Goal: Information Seeking & Learning: Learn about a topic

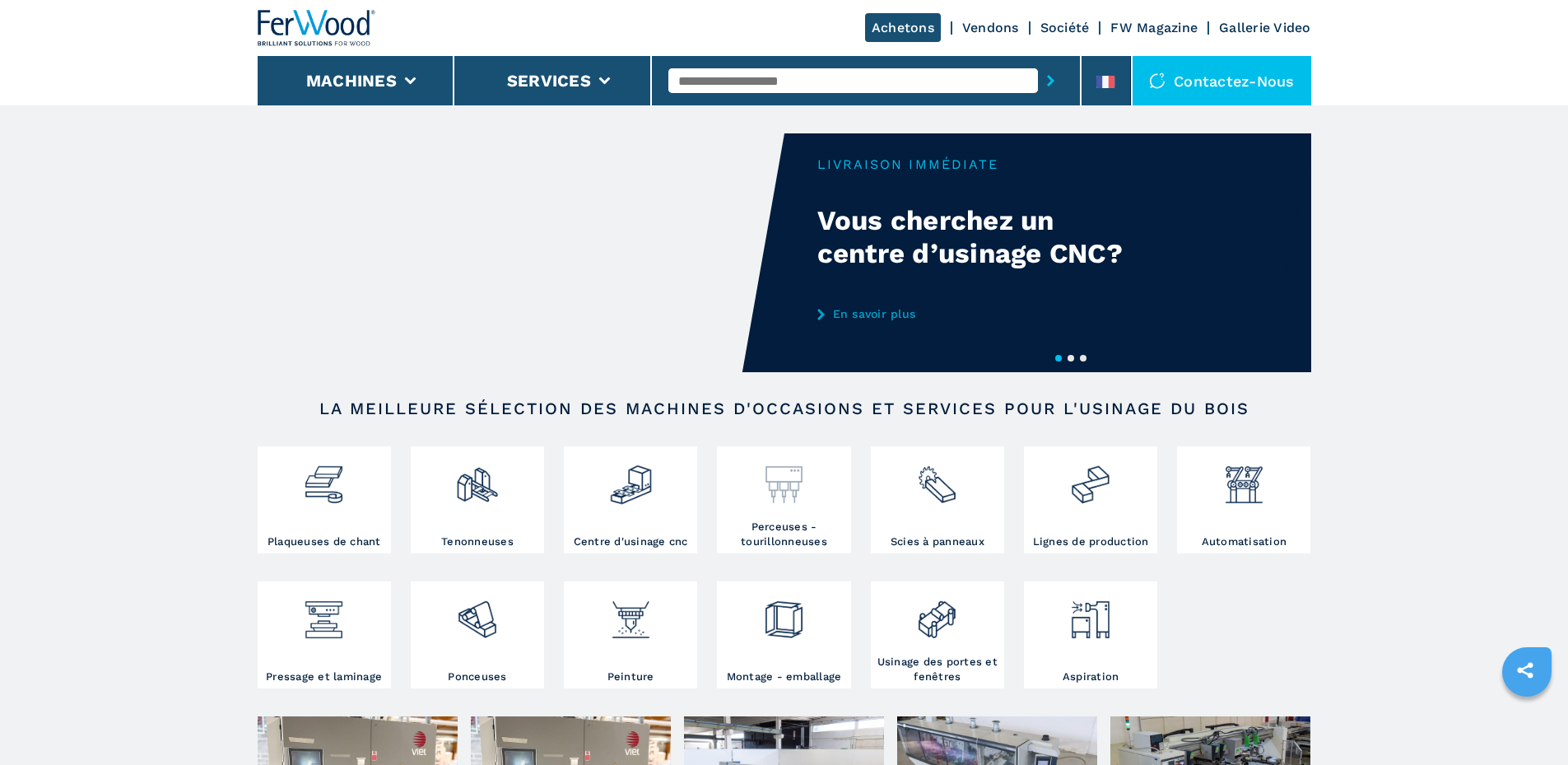
click at [764, 507] on img at bounding box center [784, 478] width 44 height 56
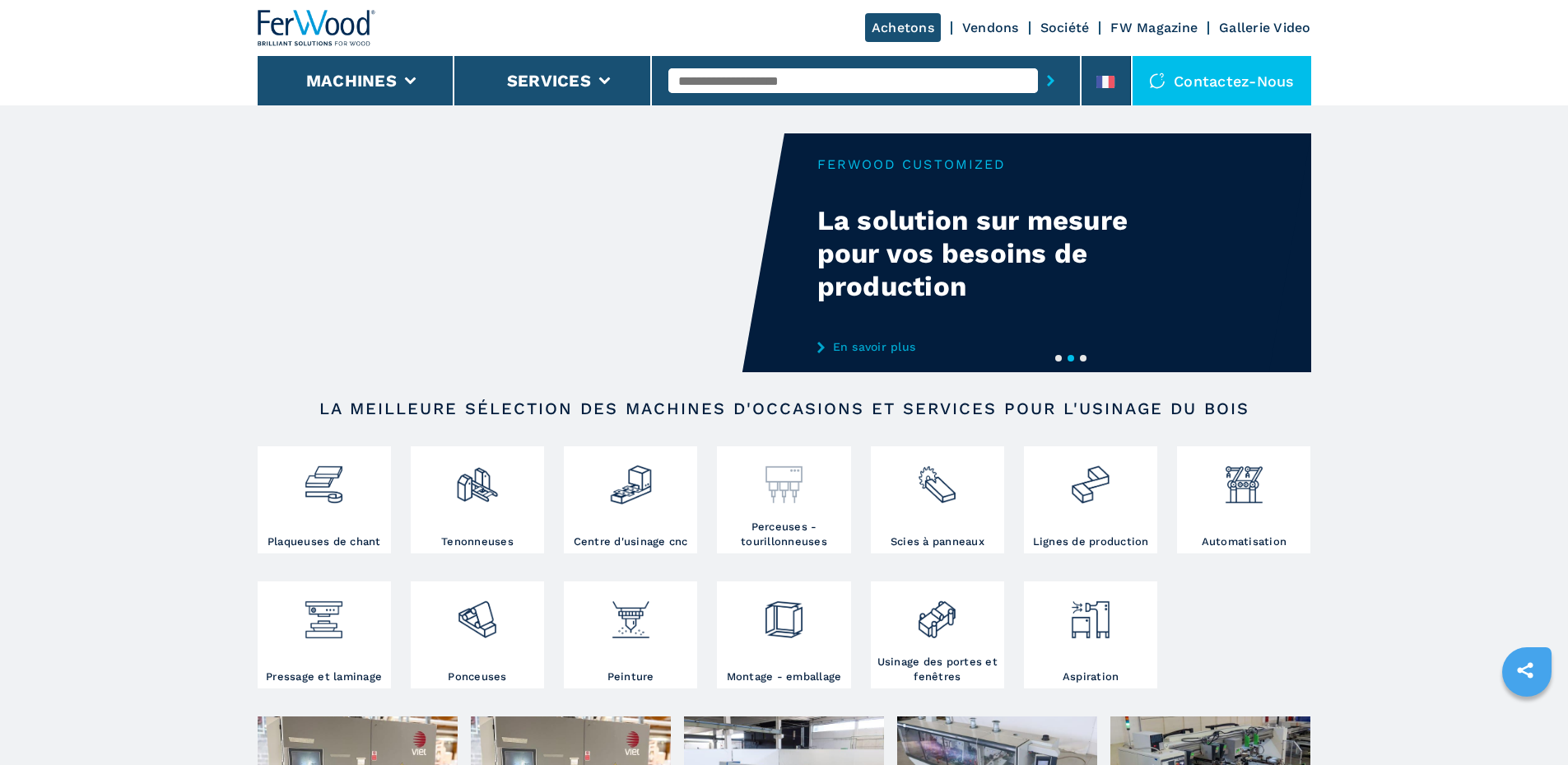
click at [789, 481] on img at bounding box center [784, 478] width 44 height 56
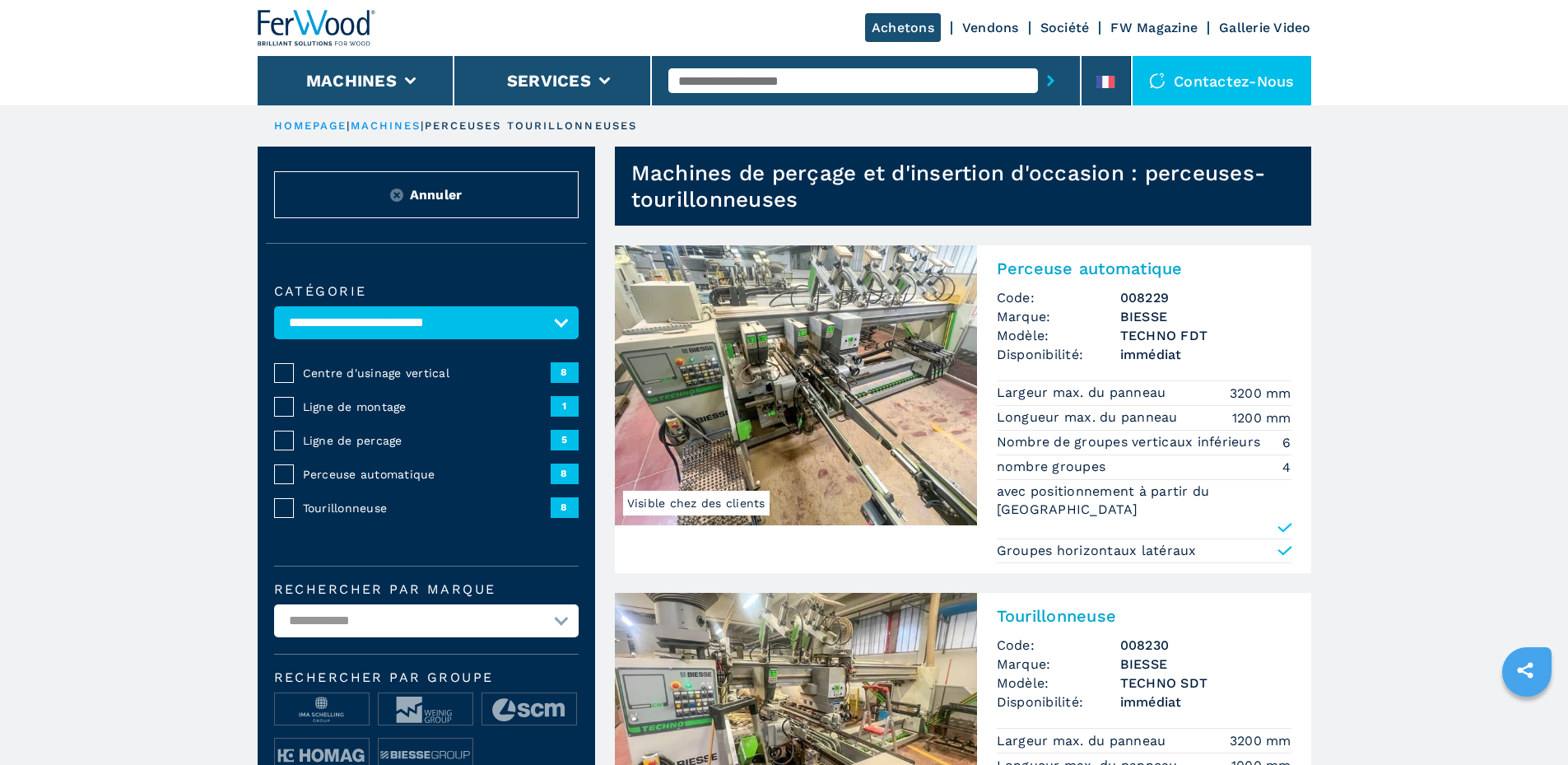
click at [792, 360] on img at bounding box center [796, 386] width 362 height 280
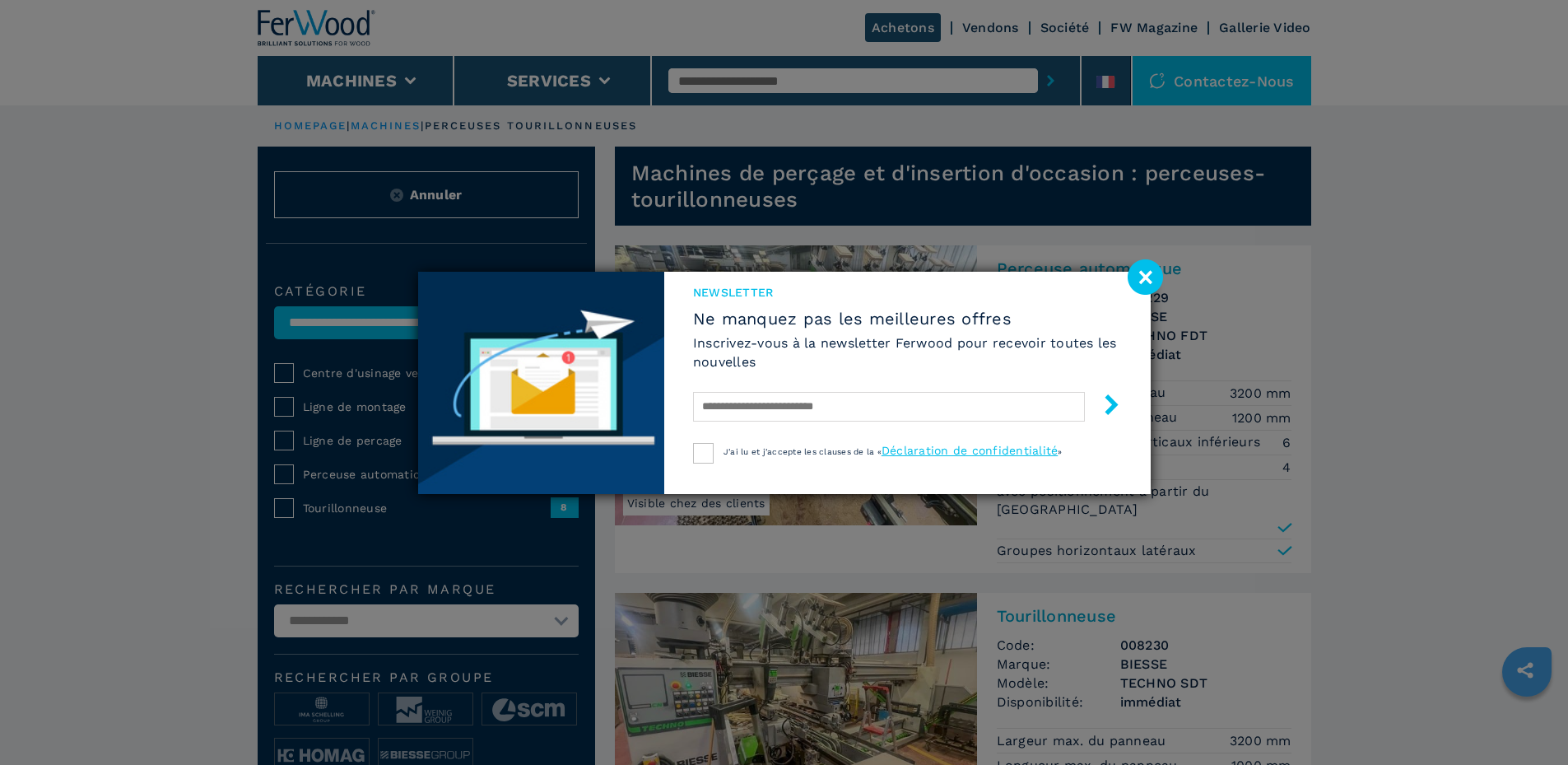
click at [1145, 270] on image at bounding box center [1145, 277] width 36 height 36
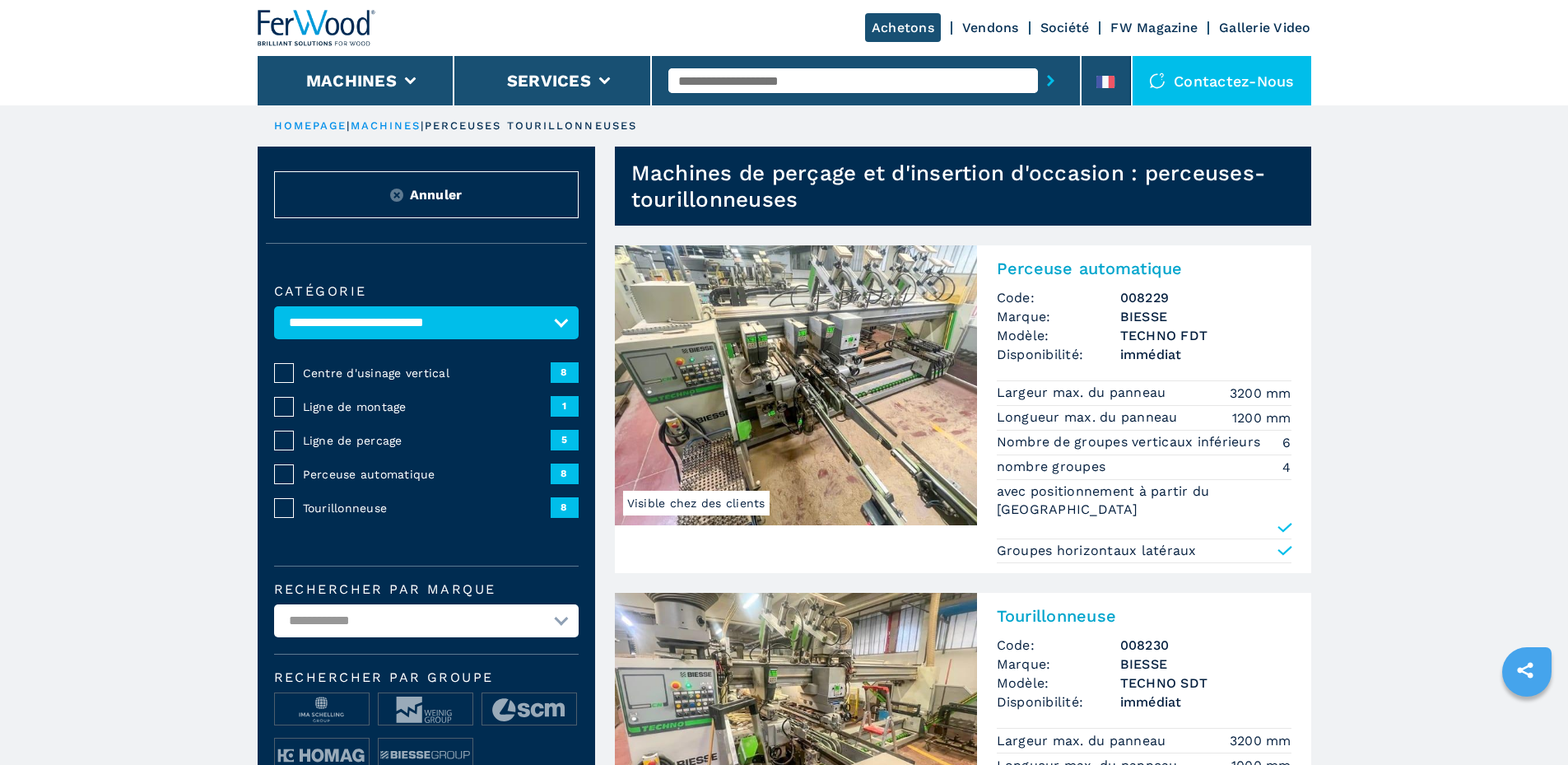
click at [903, 403] on img at bounding box center [796, 386] width 362 height 280
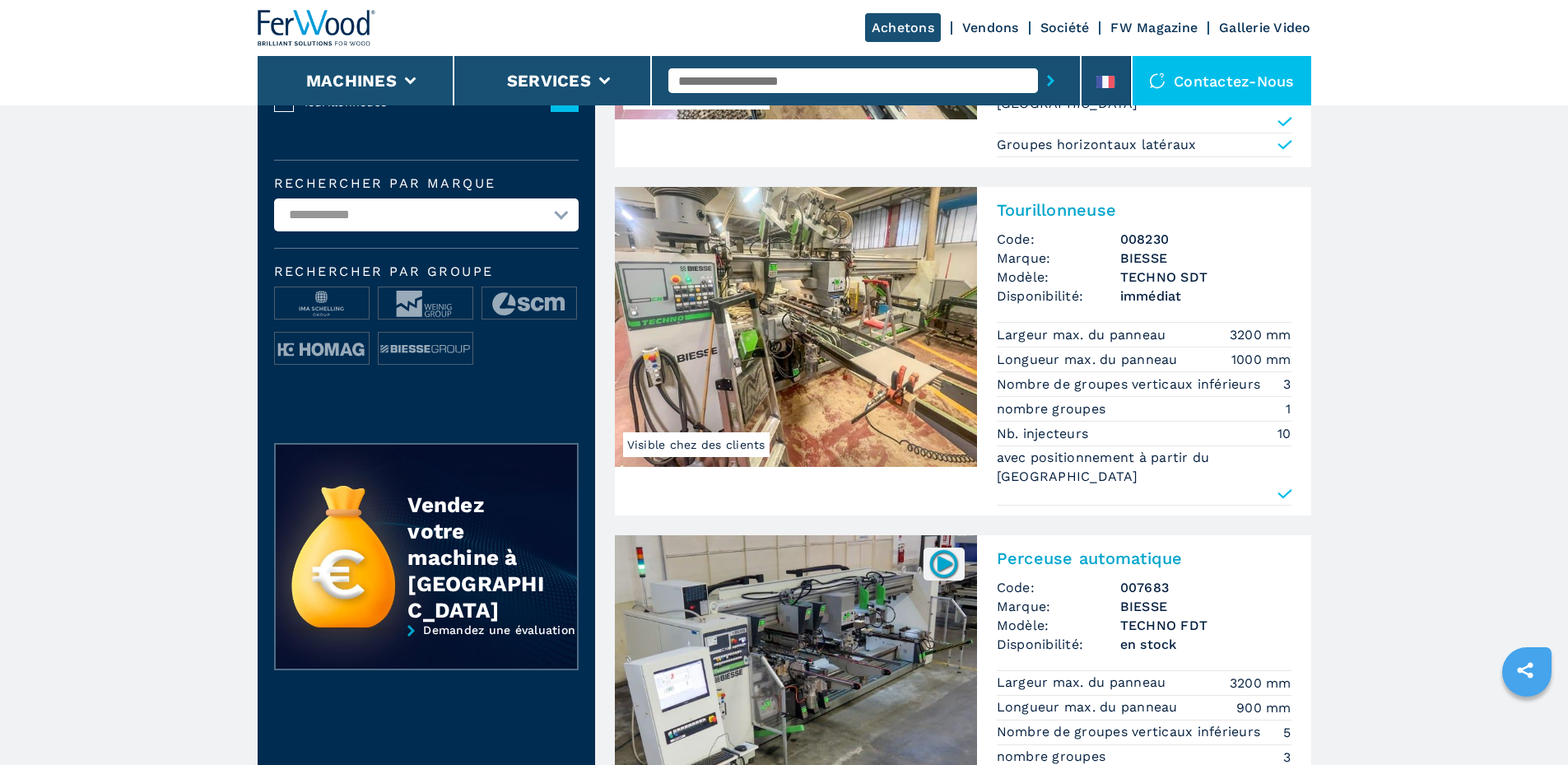
scroll to position [412, 0]
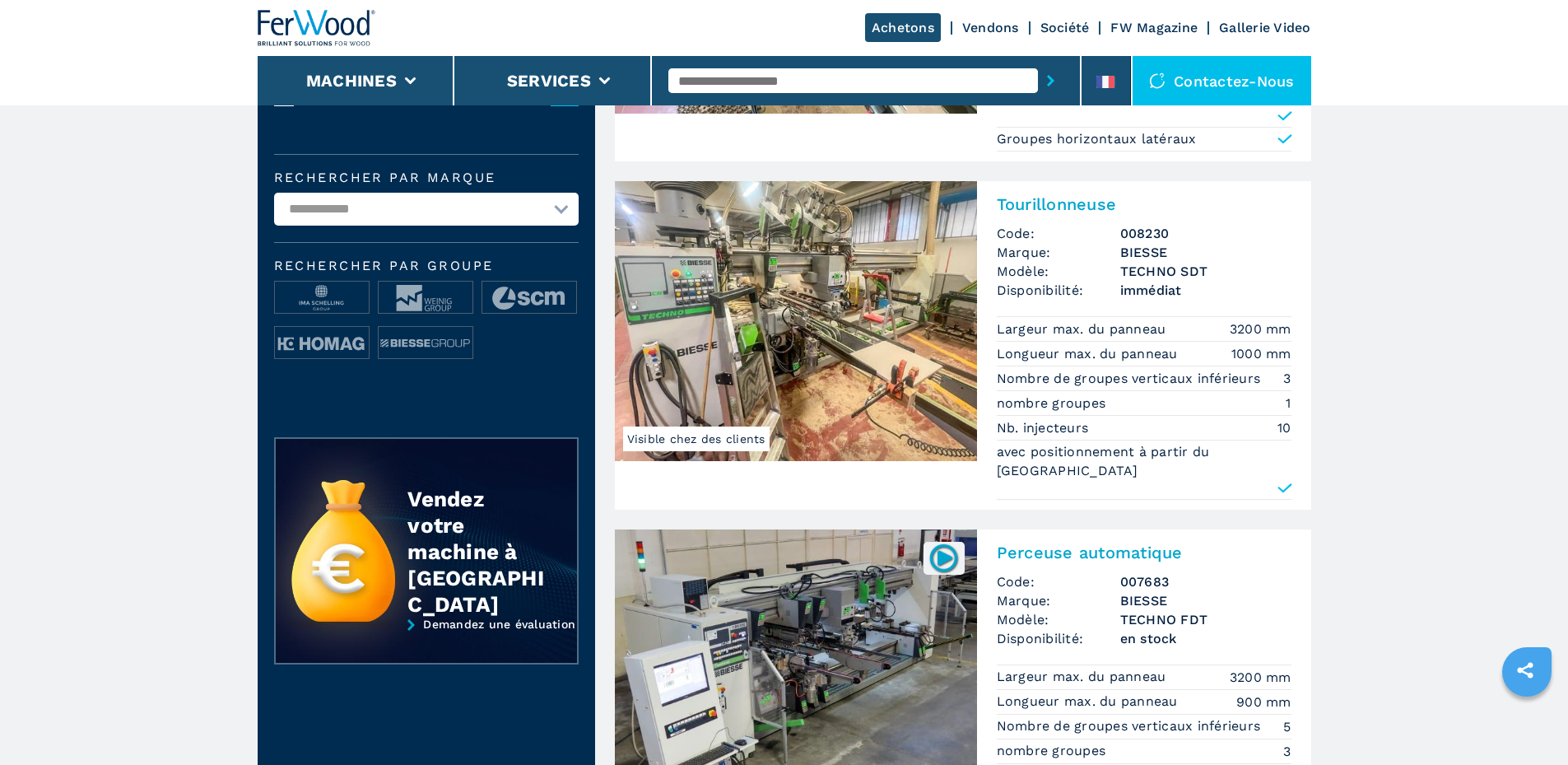
click at [831, 558] on img at bounding box center [796, 669] width 362 height 280
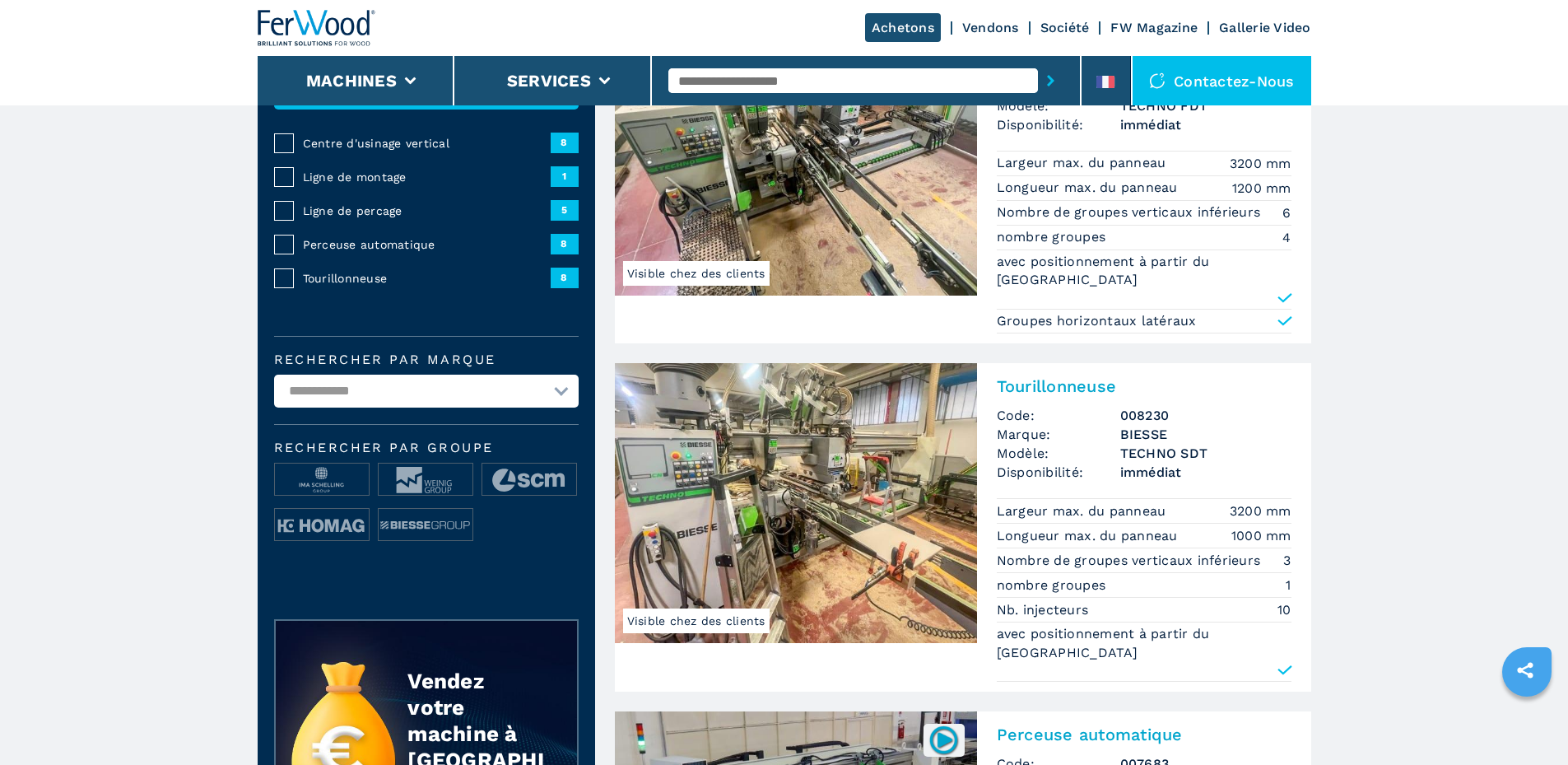
scroll to position [247, 0]
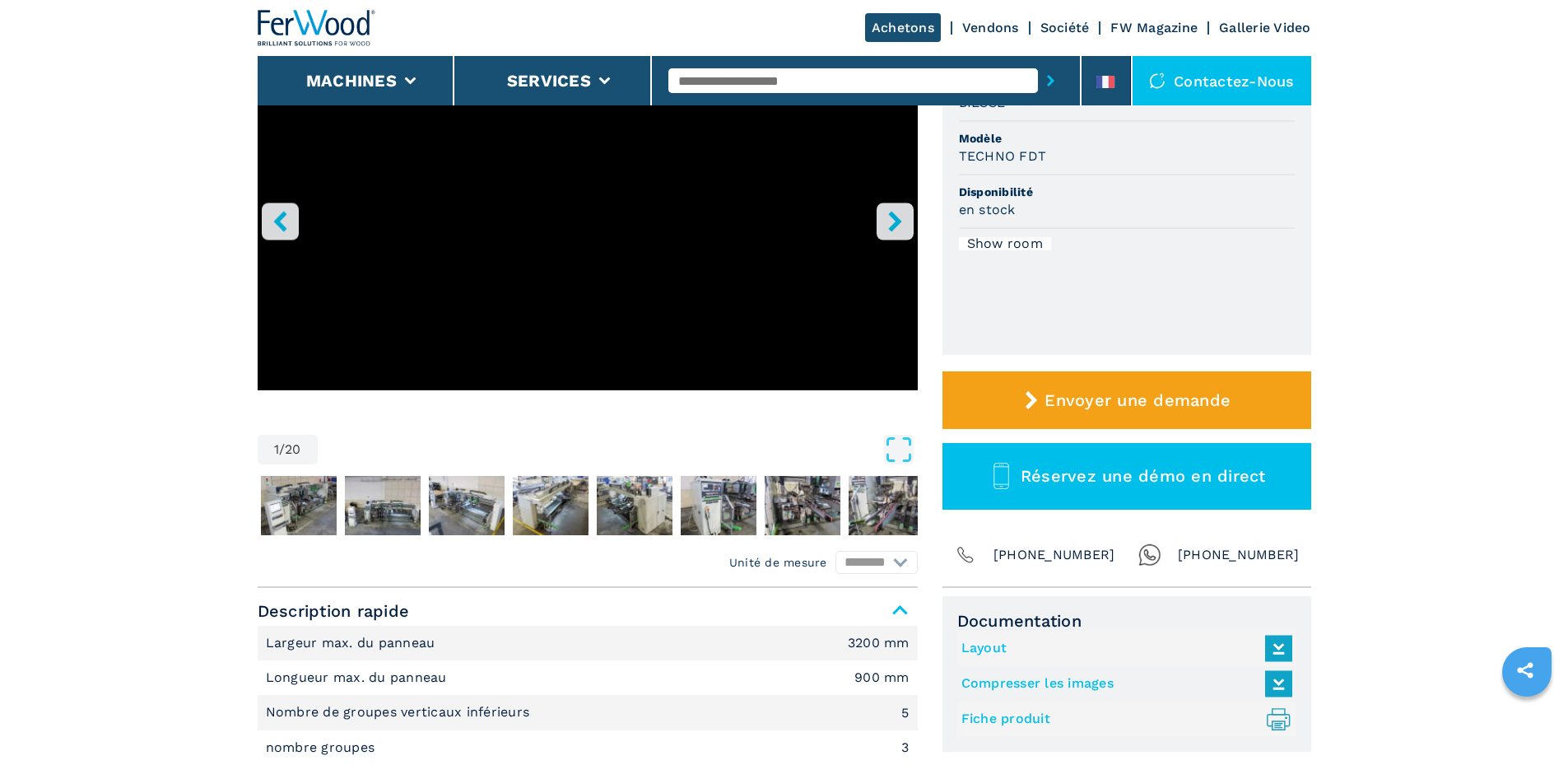
scroll to position [247, 0]
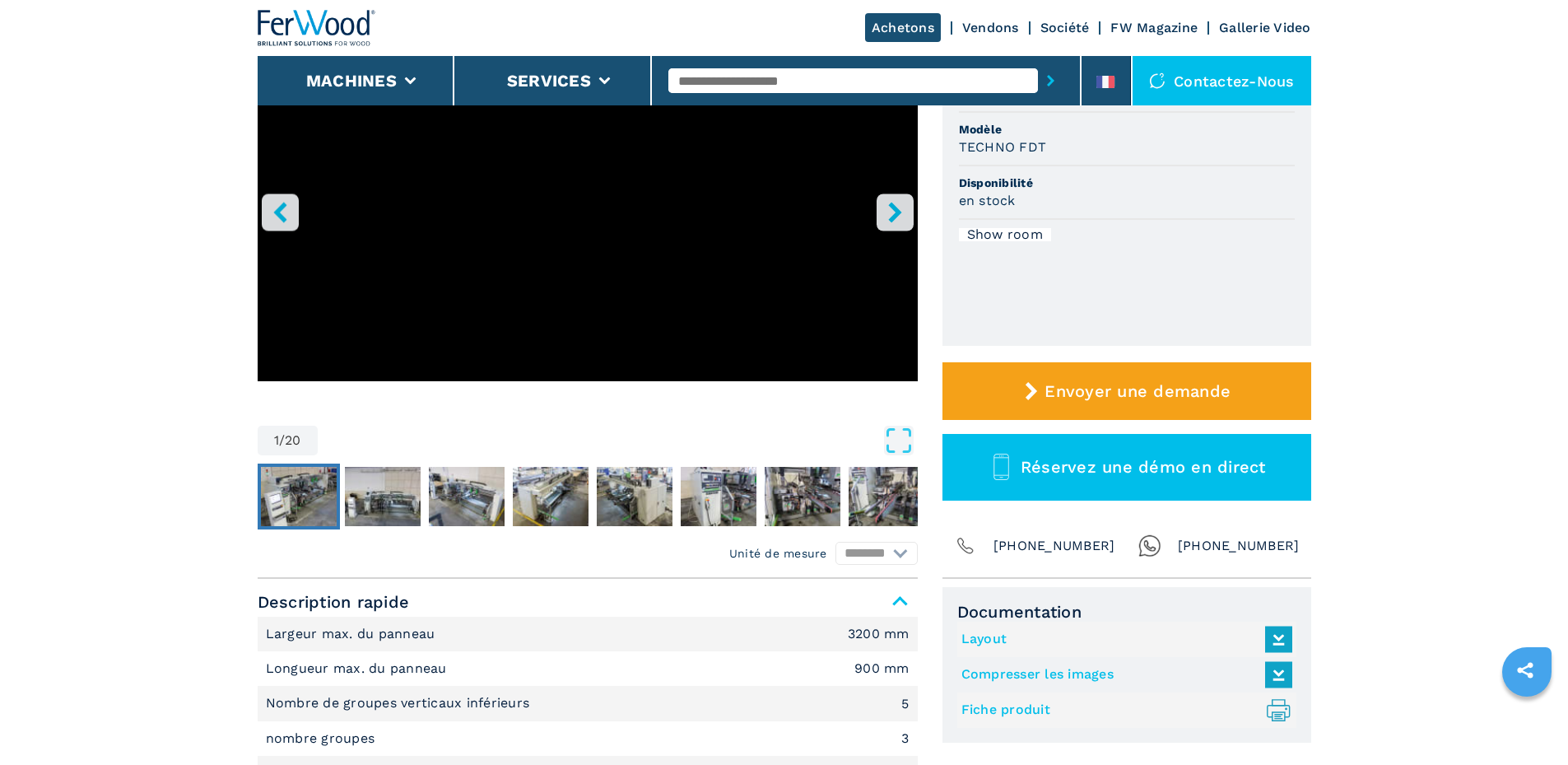
click at [324, 507] on img "Go to Slide 2" at bounding box center [298, 496] width 76 height 59
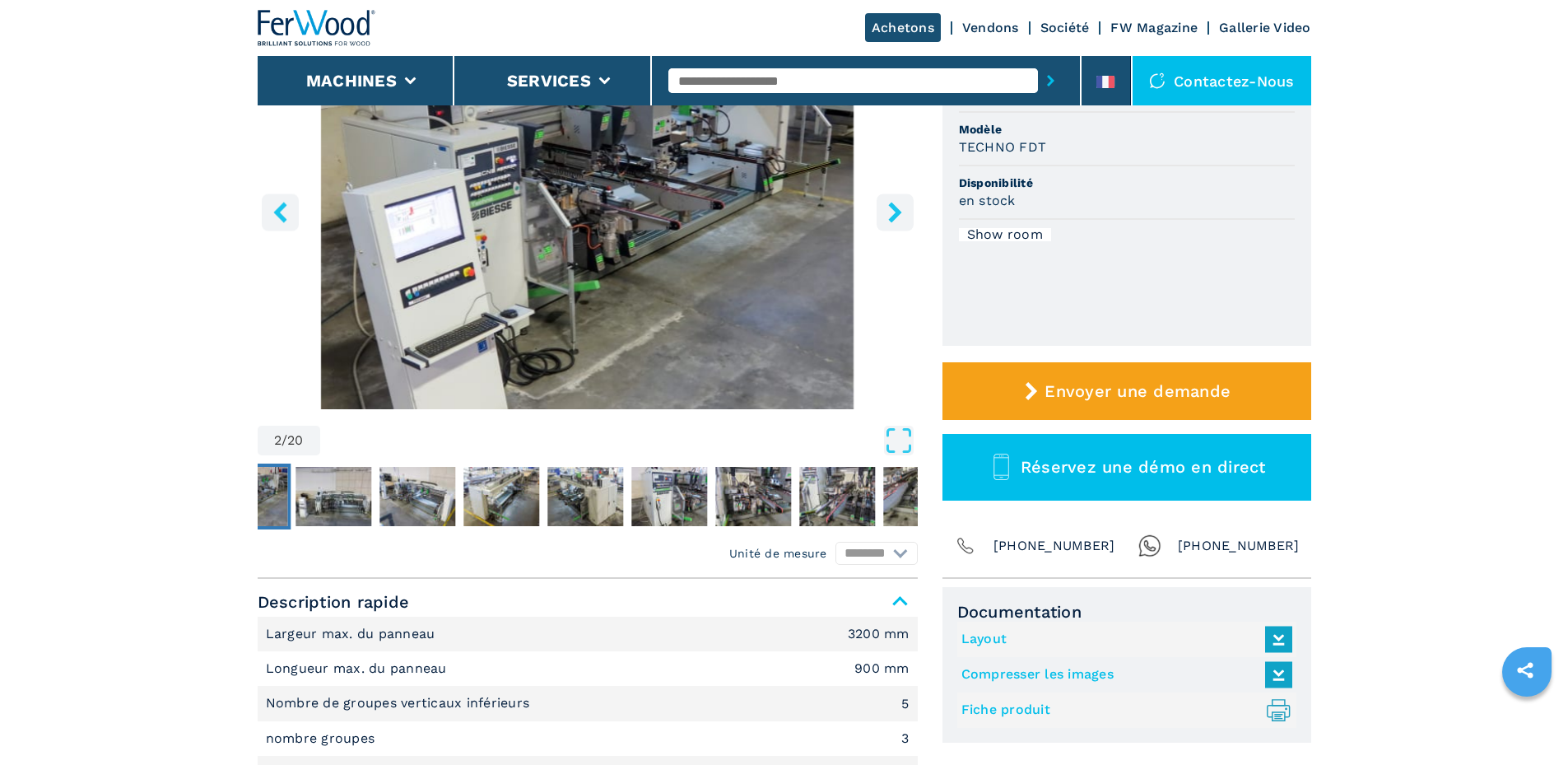
click at [645, 259] on img "Go to Slide 2" at bounding box center [587, 209] width 660 height 399
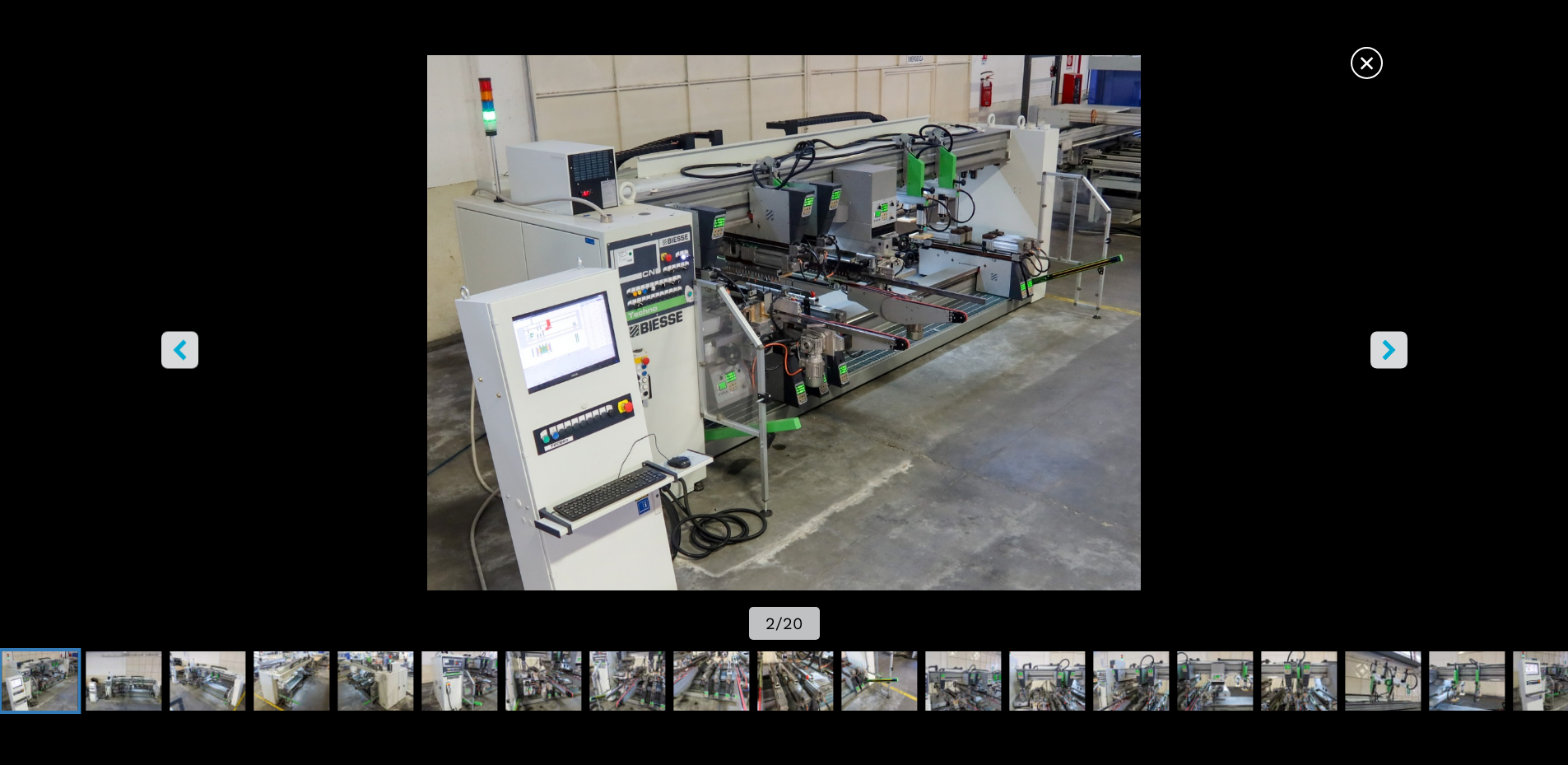
click at [1393, 347] on icon "right-button" at bounding box center [1389, 350] width 21 height 21
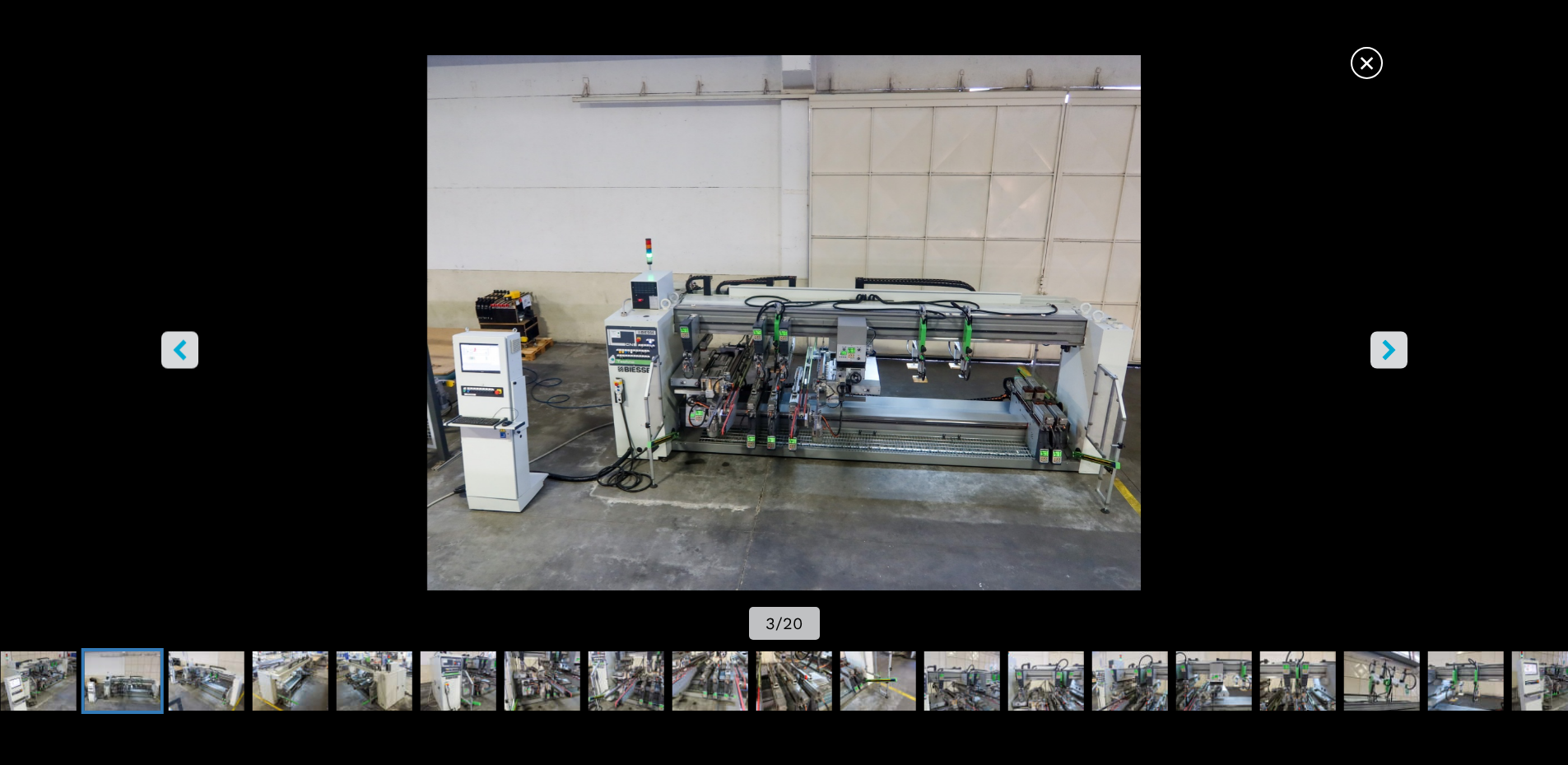
click at [1396, 349] on icon "right-button" at bounding box center [1389, 350] width 21 height 21
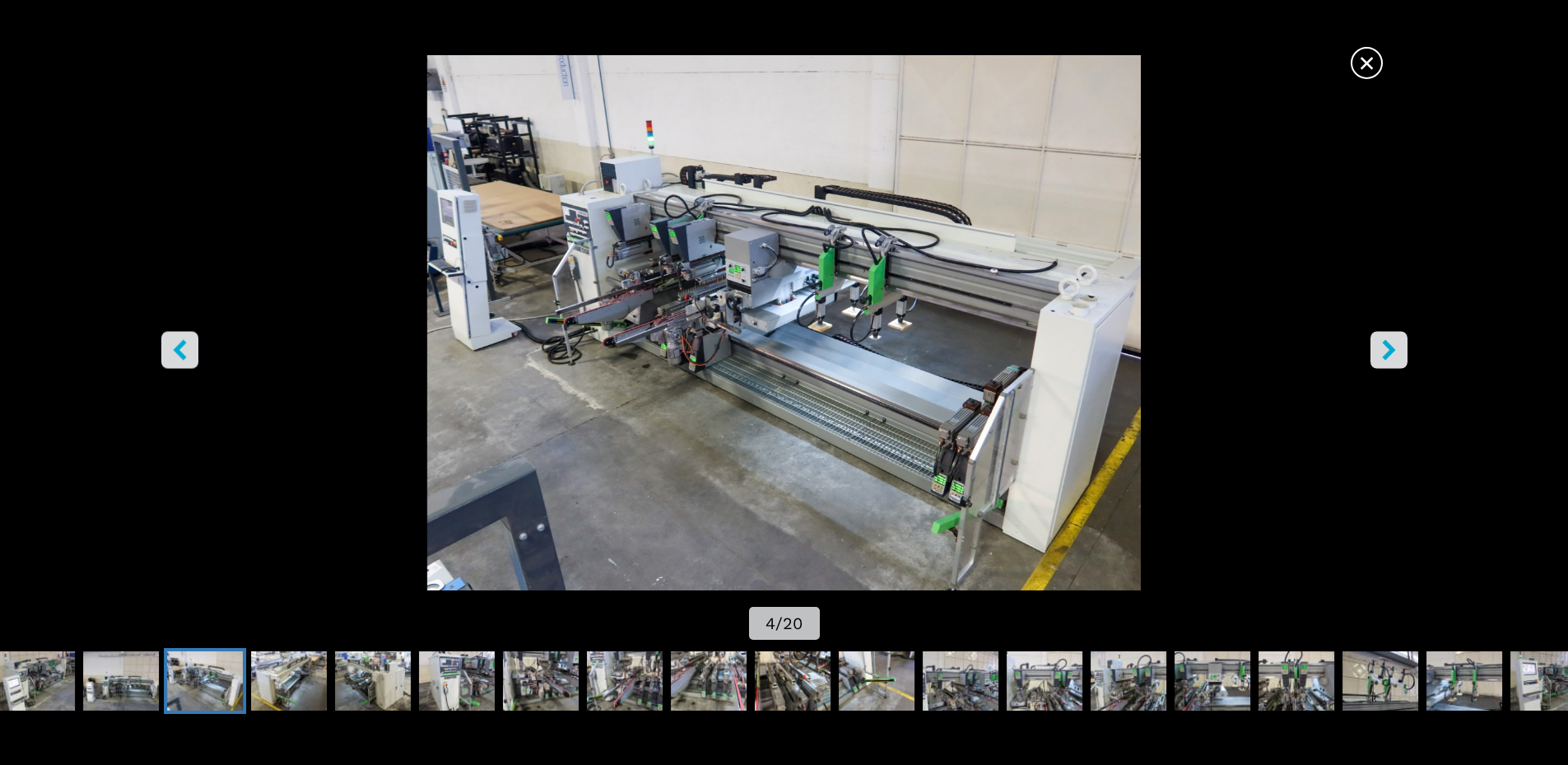
click at [1397, 348] on icon "right-button" at bounding box center [1389, 350] width 21 height 21
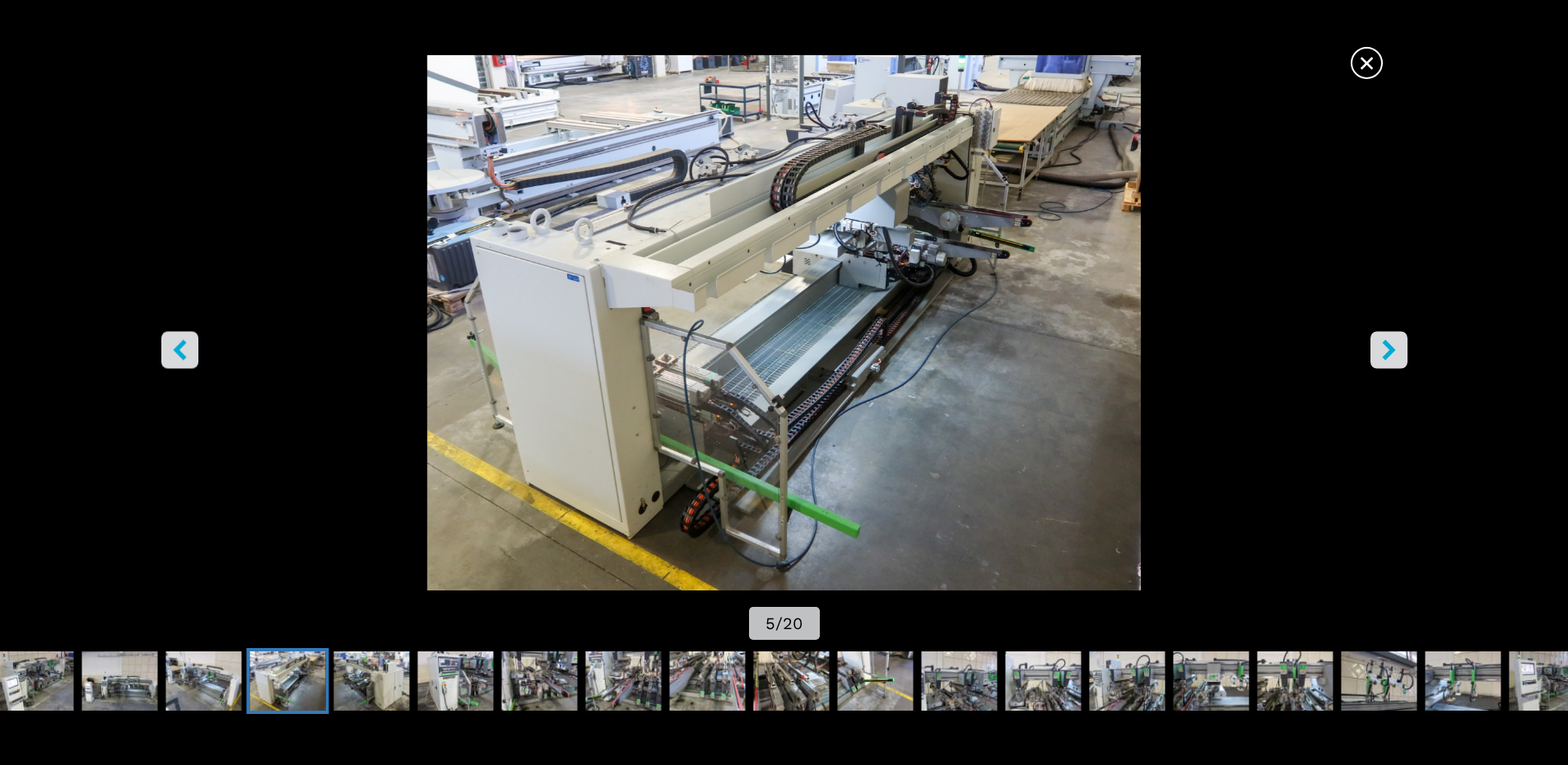
click at [1398, 349] on icon "right-button" at bounding box center [1389, 350] width 21 height 21
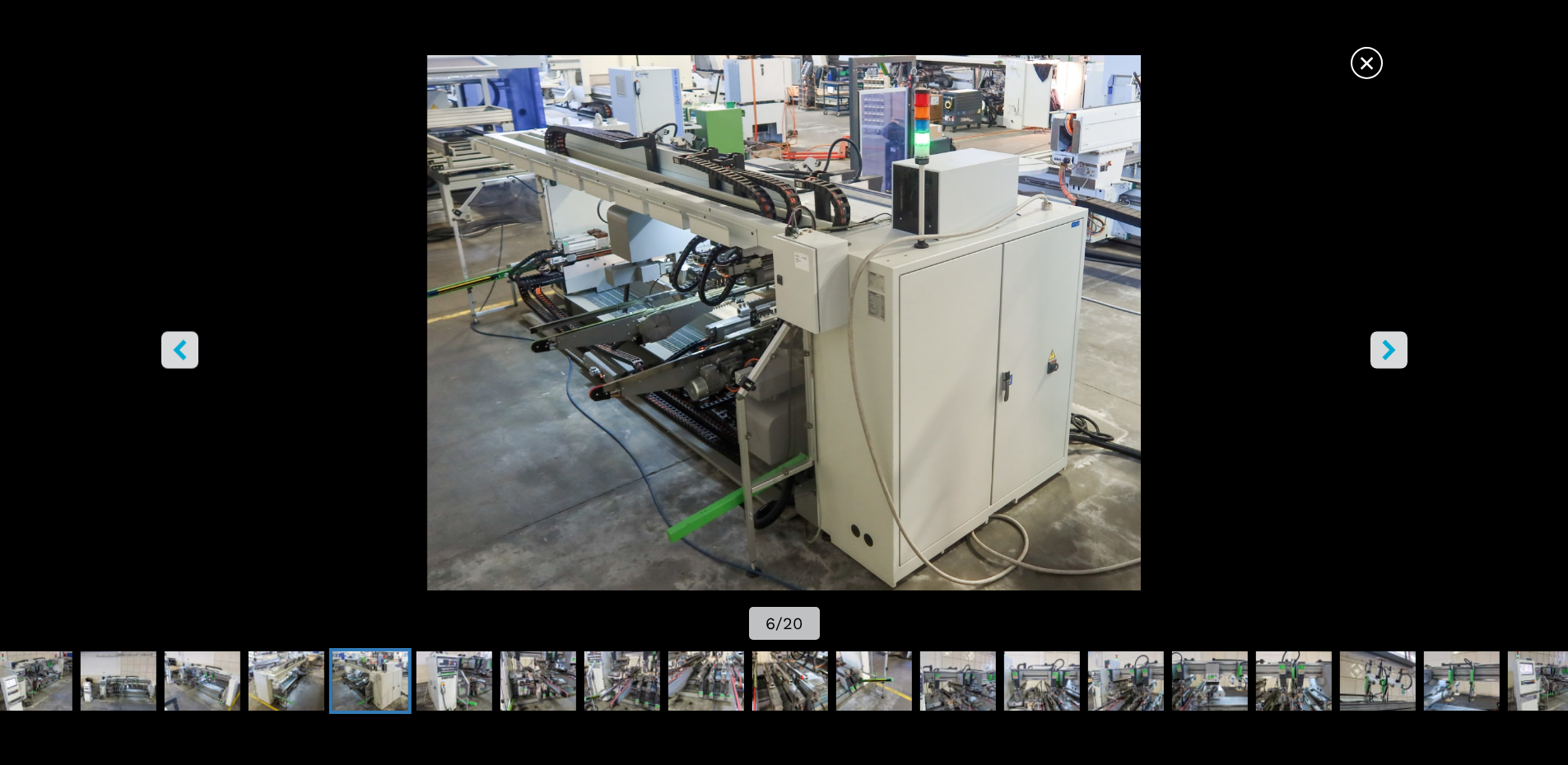
click at [1398, 350] on icon "right-button" at bounding box center [1389, 350] width 21 height 21
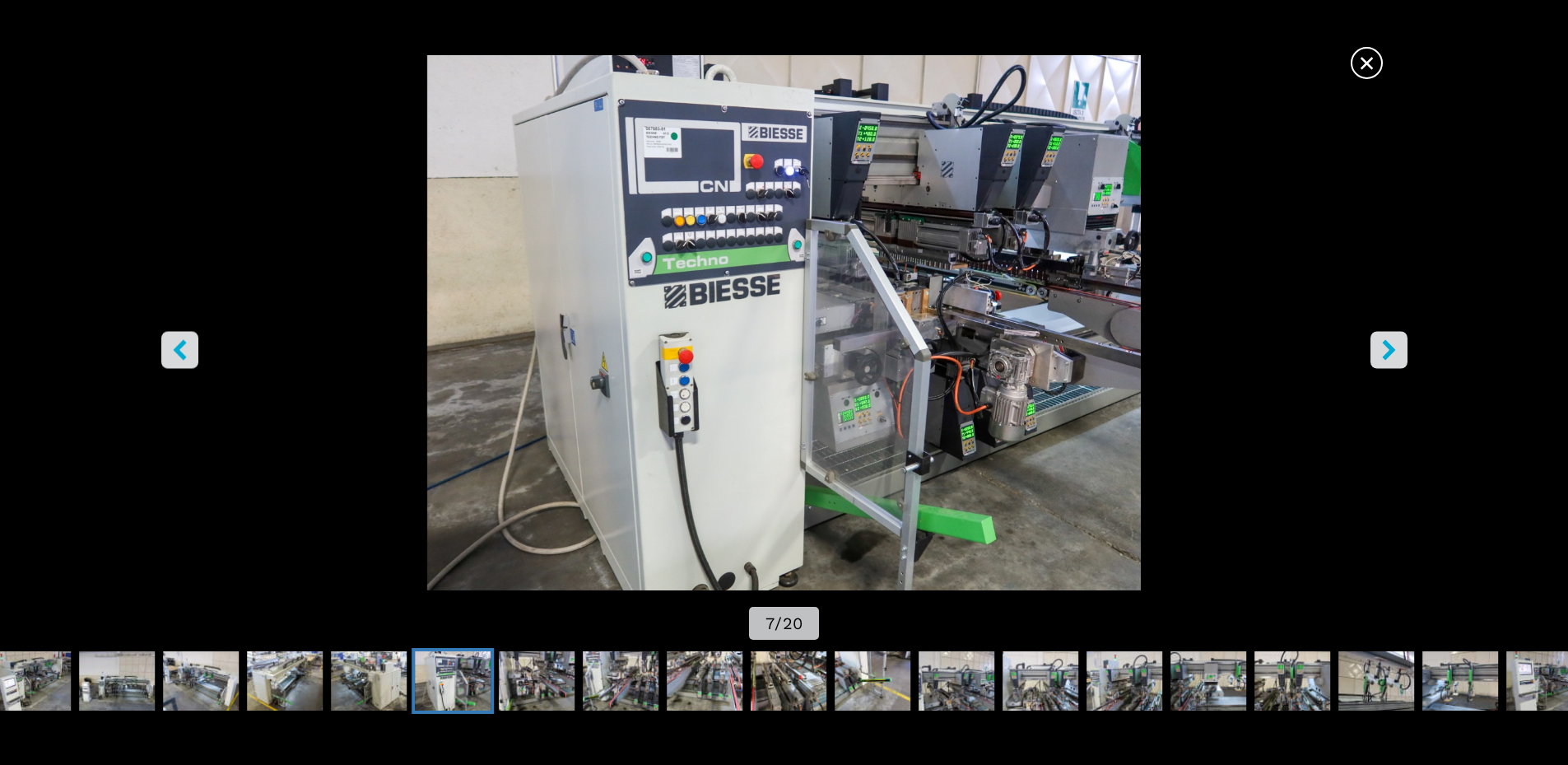
click at [1384, 357] on icon "right-button" at bounding box center [1388, 350] width 13 height 21
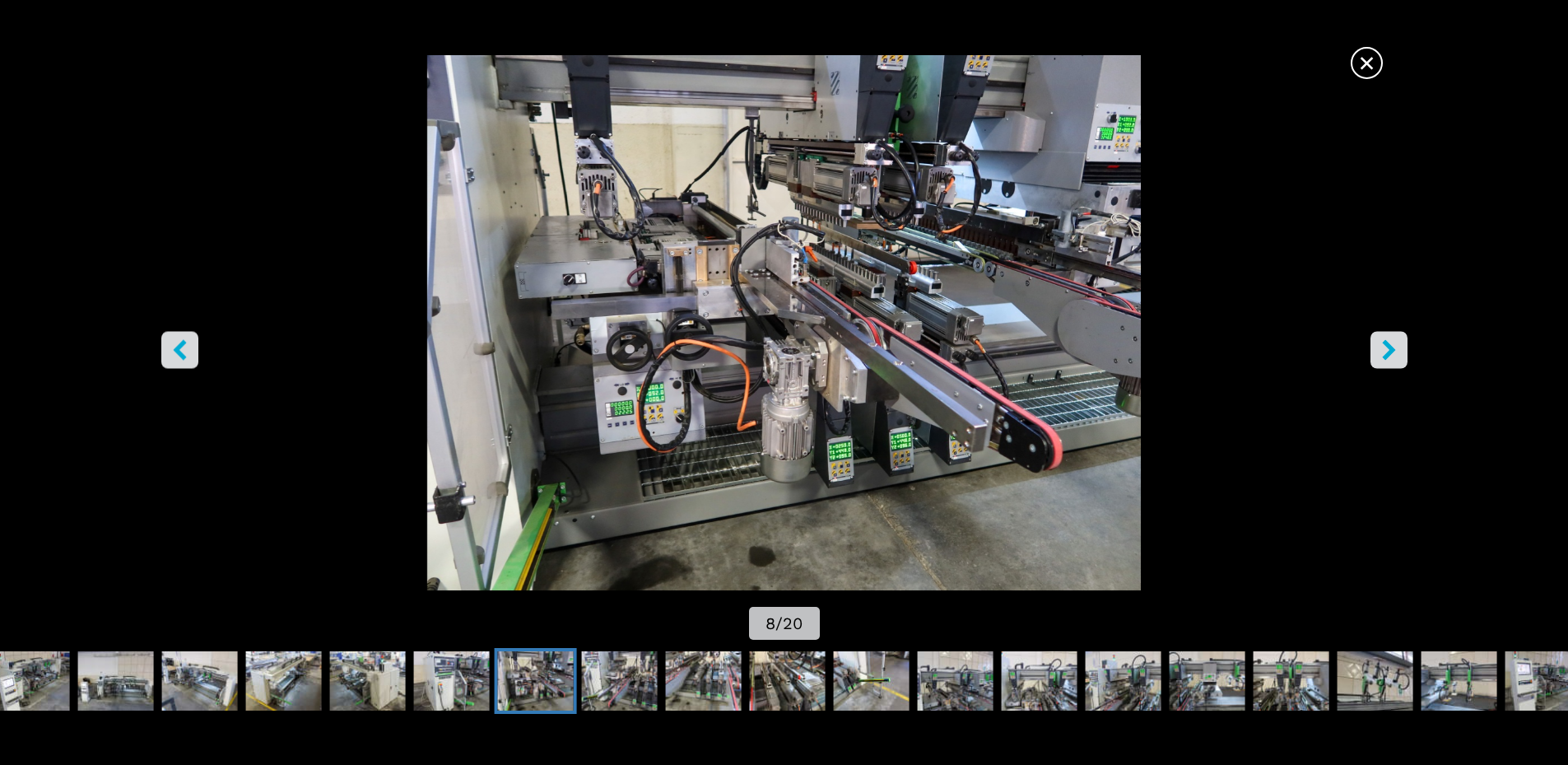
click at [1404, 351] on button "right-button" at bounding box center [1389, 349] width 37 height 37
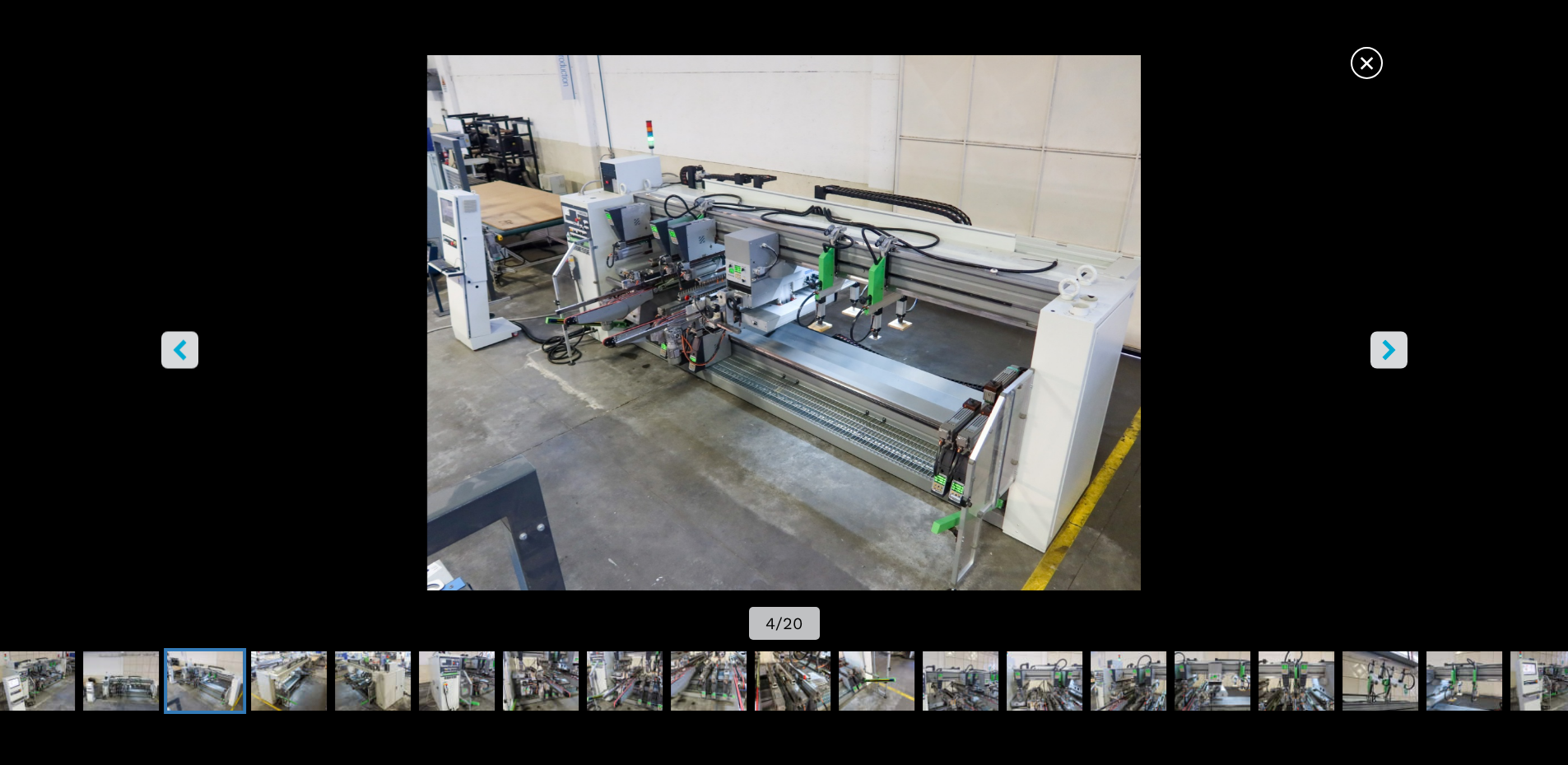
click at [1385, 351] on icon "right-button" at bounding box center [1389, 350] width 21 height 21
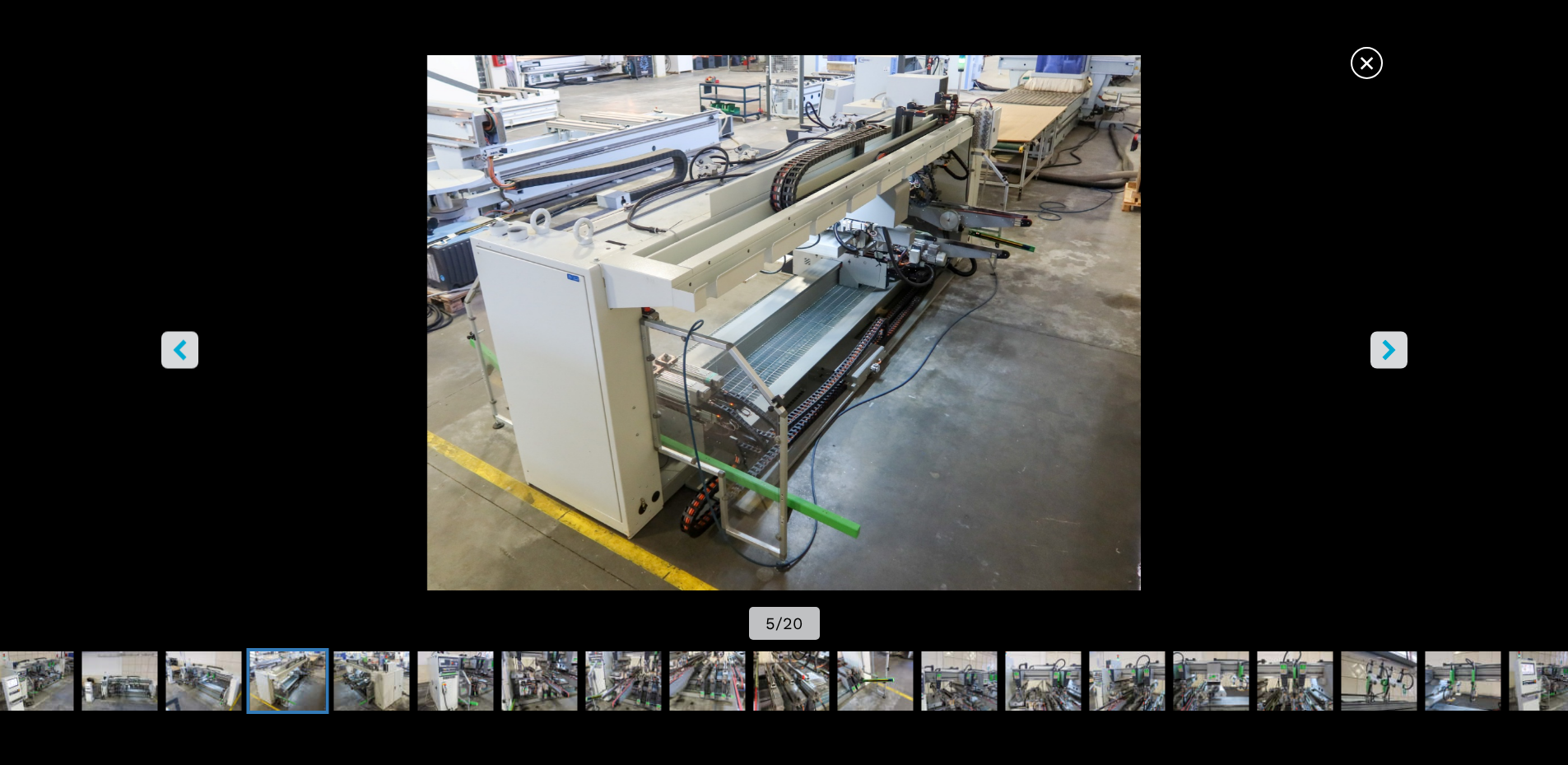
click at [1385, 352] on icon "right-button" at bounding box center [1389, 350] width 21 height 21
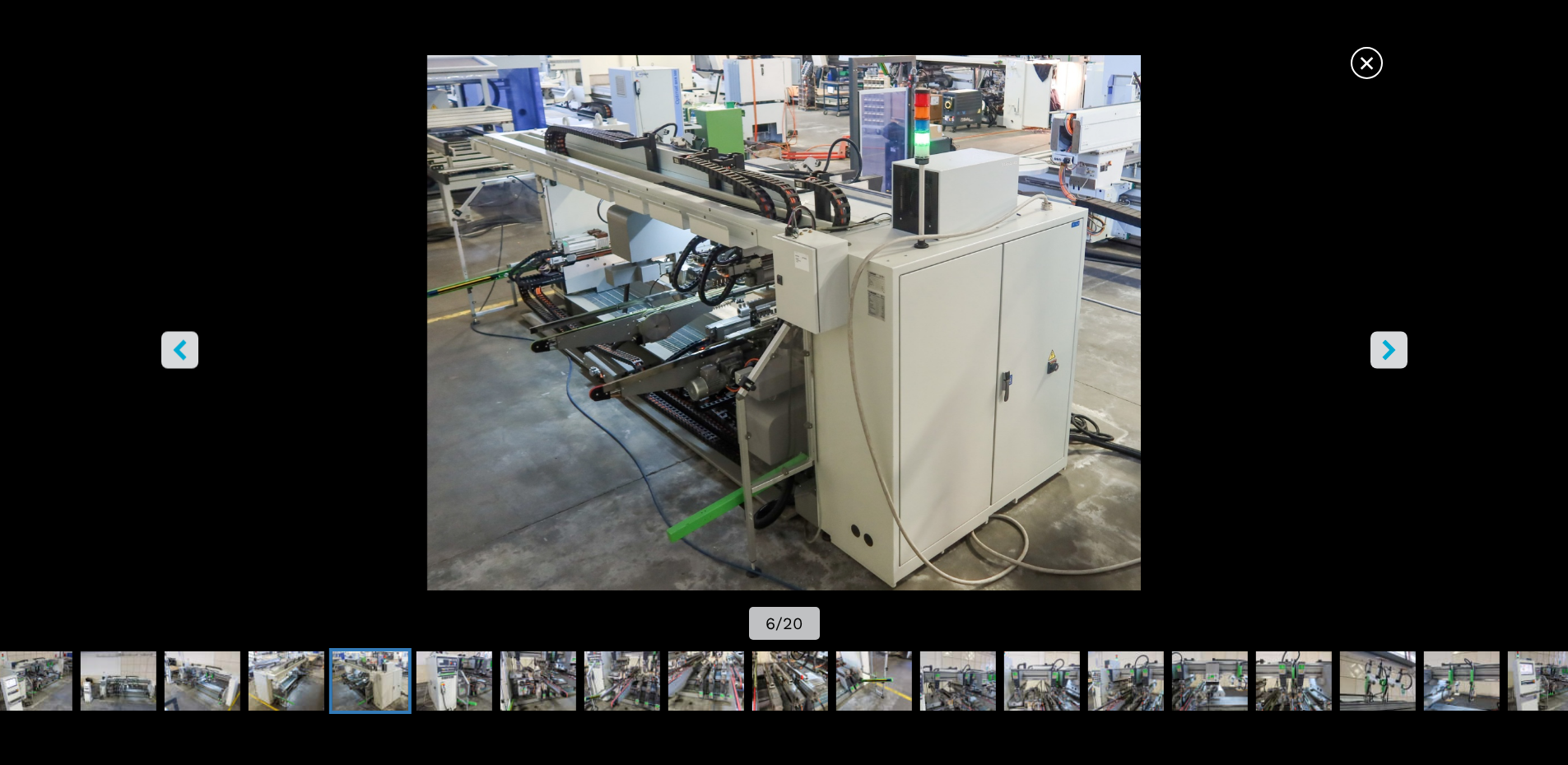
click at [1401, 342] on button "right-button" at bounding box center [1389, 349] width 37 height 37
